Goal: Task Accomplishment & Management: Manage account settings

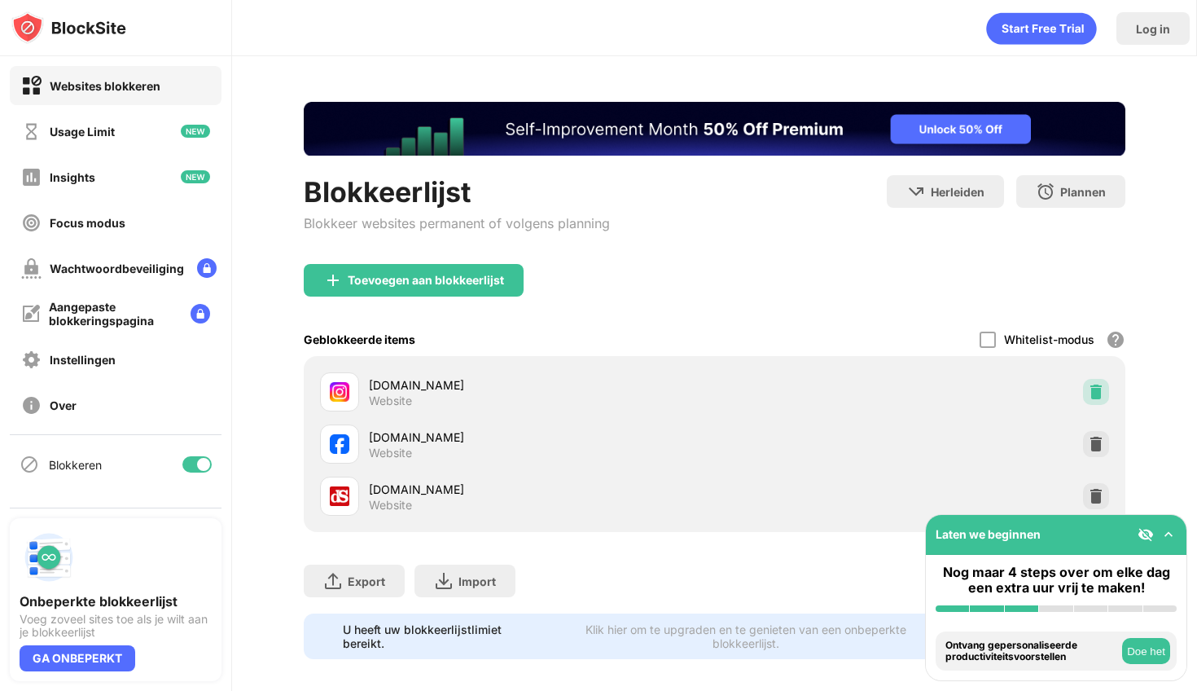
click at [1088, 393] on img at bounding box center [1096, 392] width 16 height 16
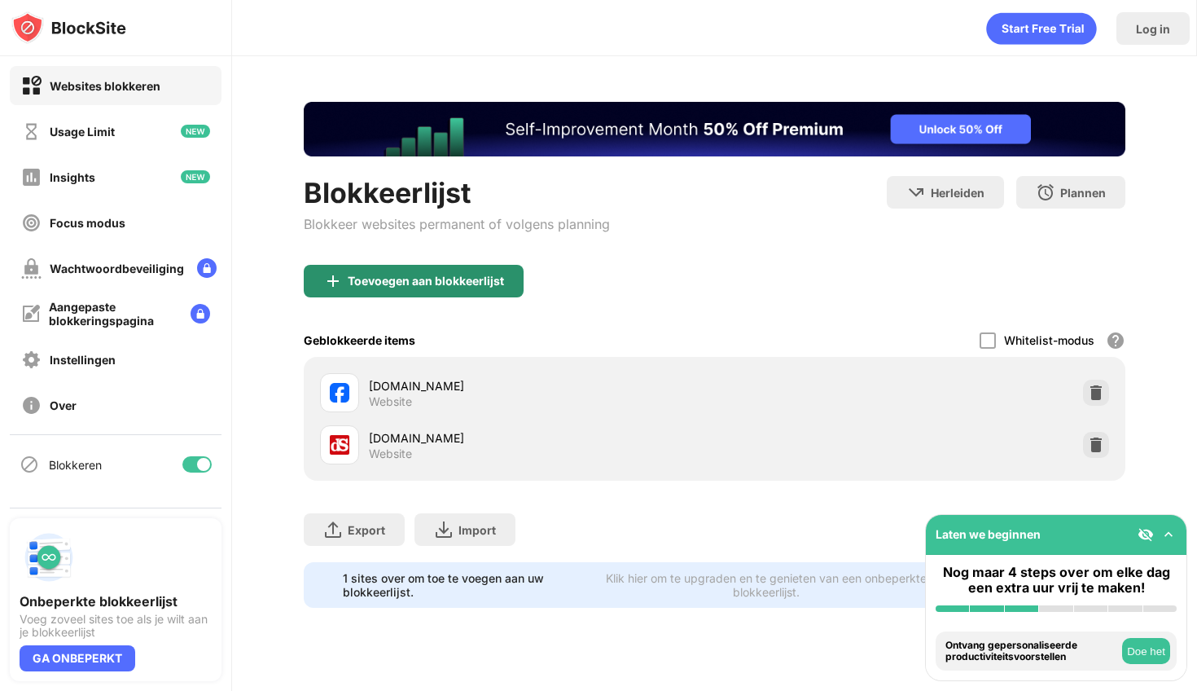
click at [479, 287] on div "Toevoegen aan blokkeerlijst" at bounding box center [426, 280] width 156 height 13
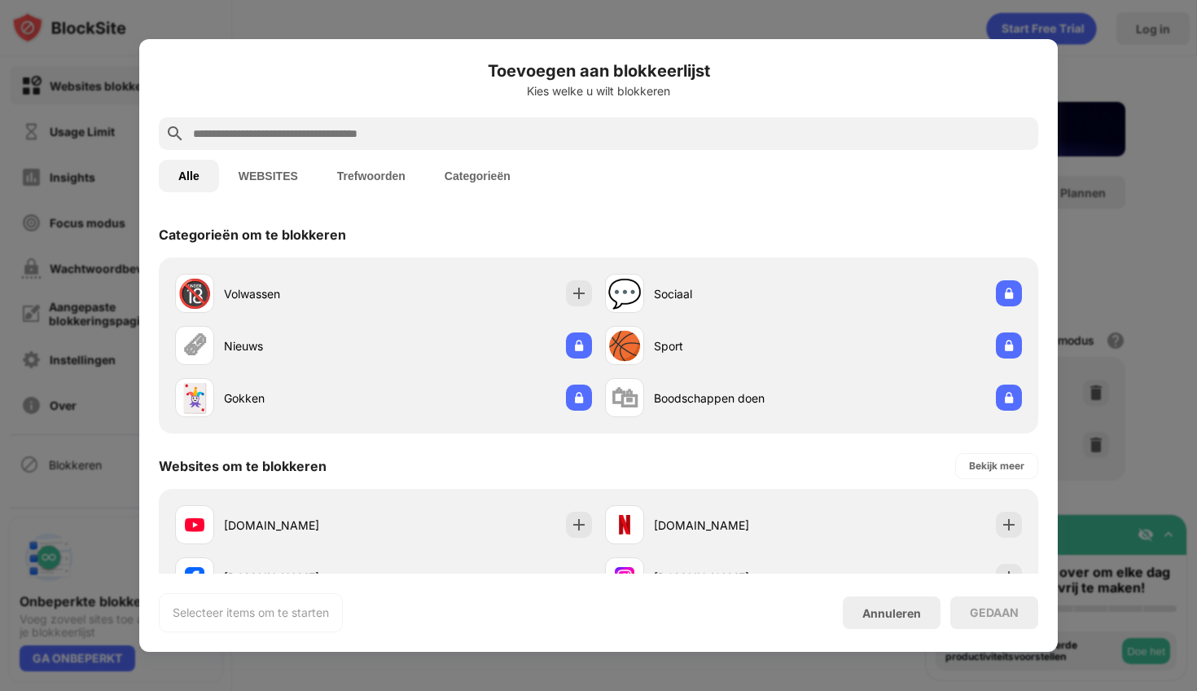
click at [526, 125] on input "text" at bounding box center [611, 134] width 840 height 20
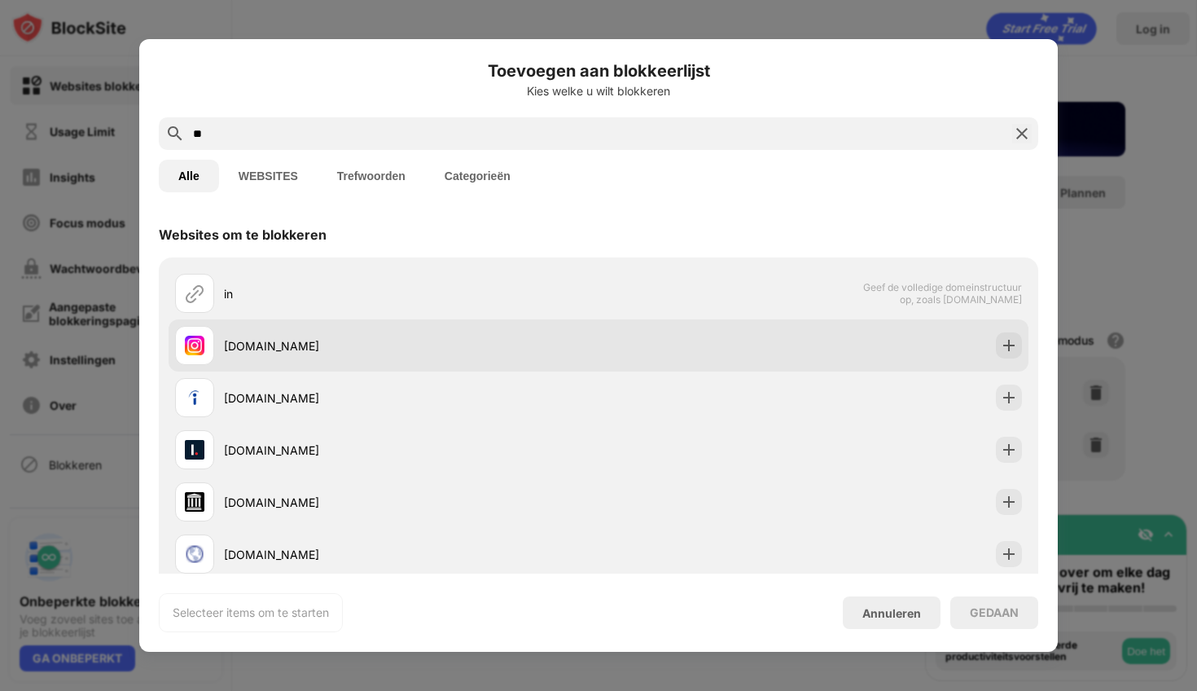
type input "**"
click at [489, 337] on div "instagram.com" at bounding box center [411, 345] width 375 height 17
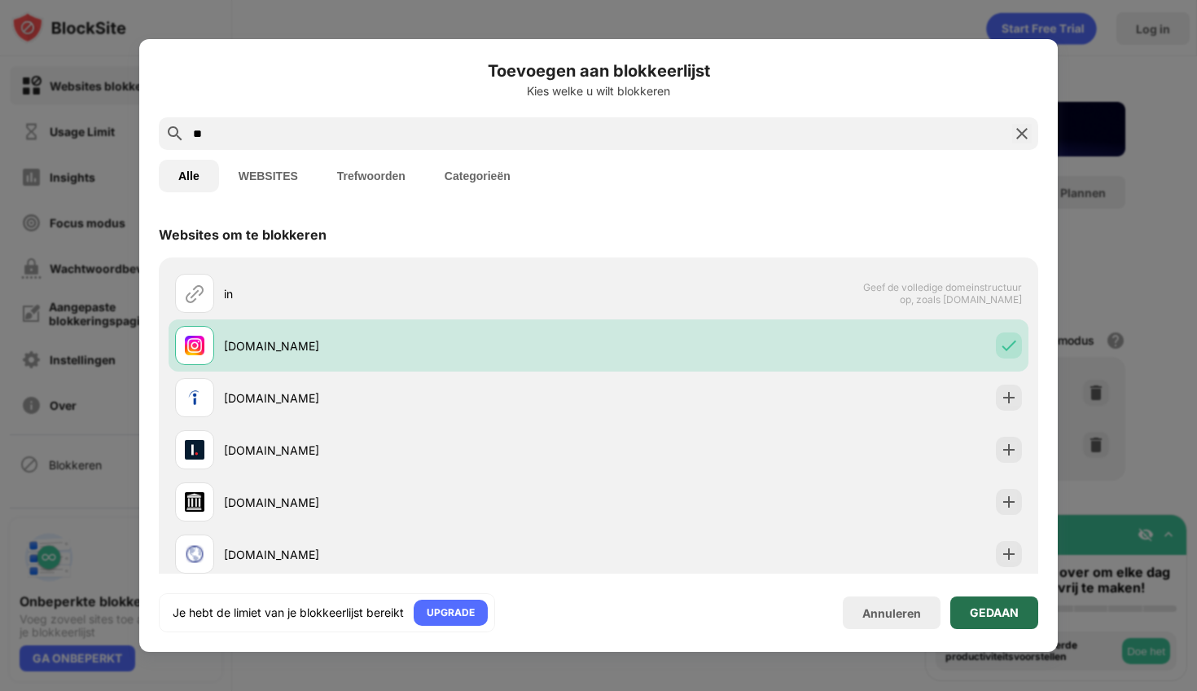
click at [989, 607] on div "GEDAAN" at bounding box center [994, 612] width 49 height 13
